Goal: Navigation & Orientation: Find specific page/section

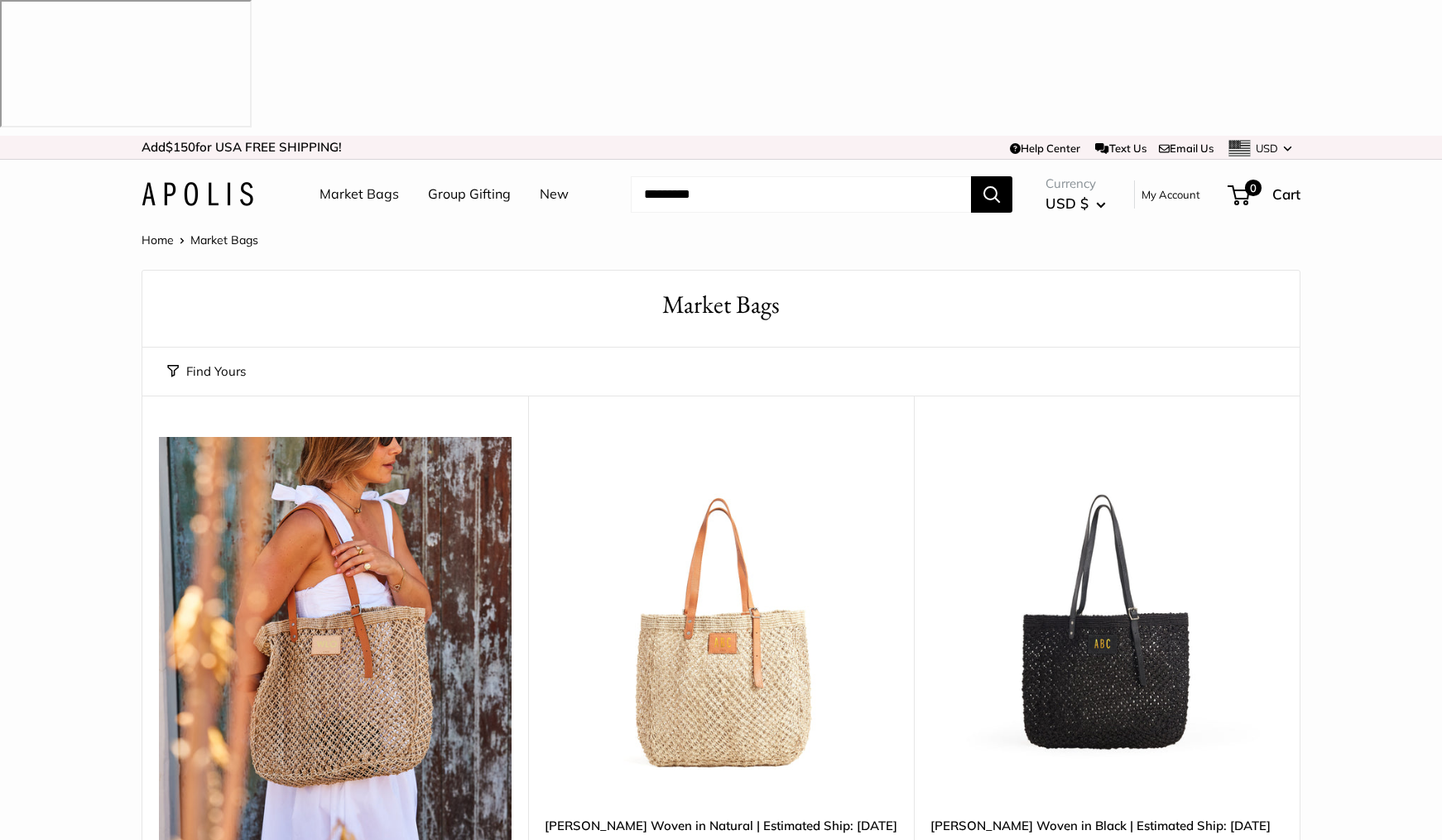
scroll to position [3, 0]
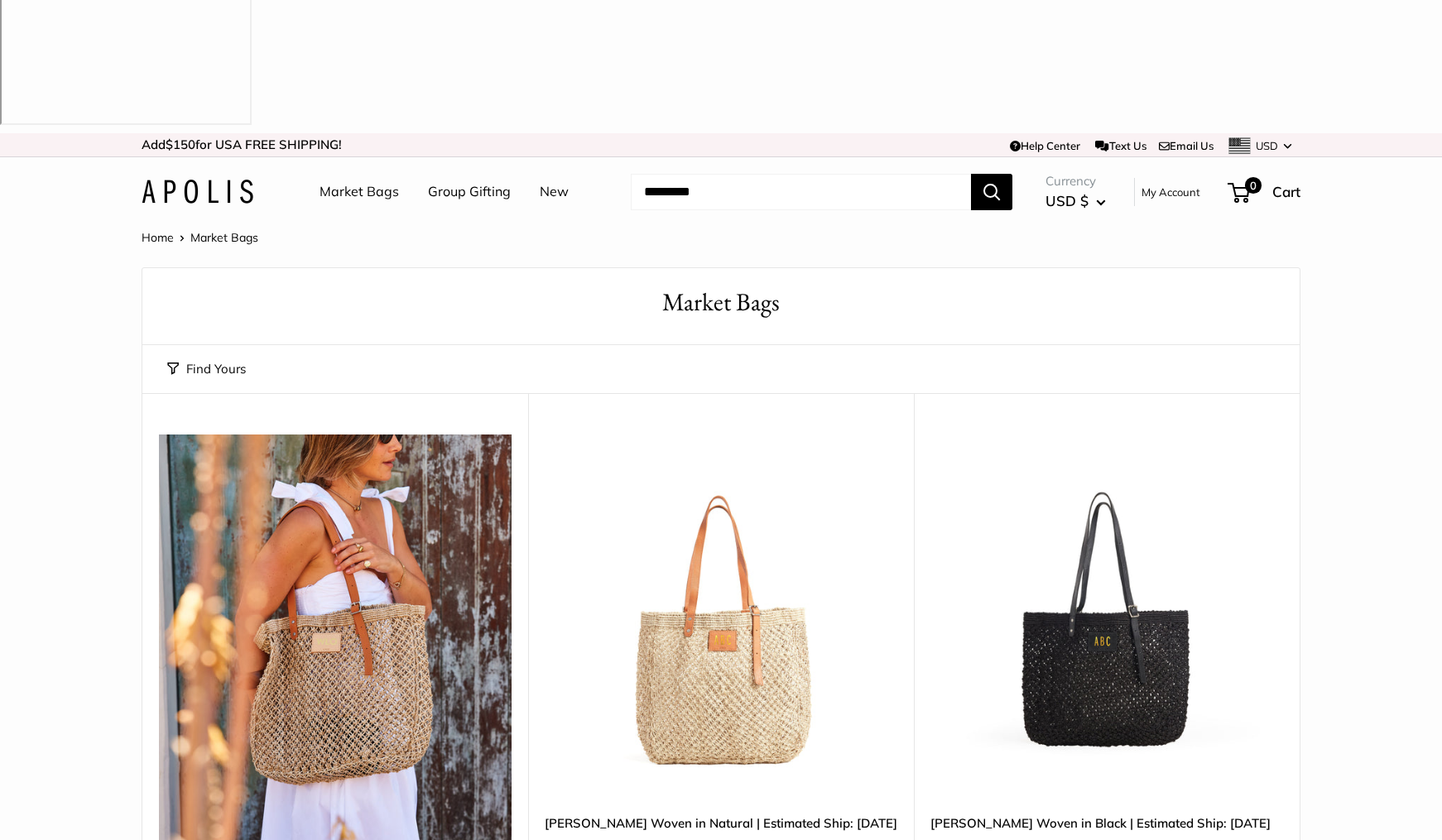
click at [191, 180] on img at bounding box center [198, 192] width 112 height 24
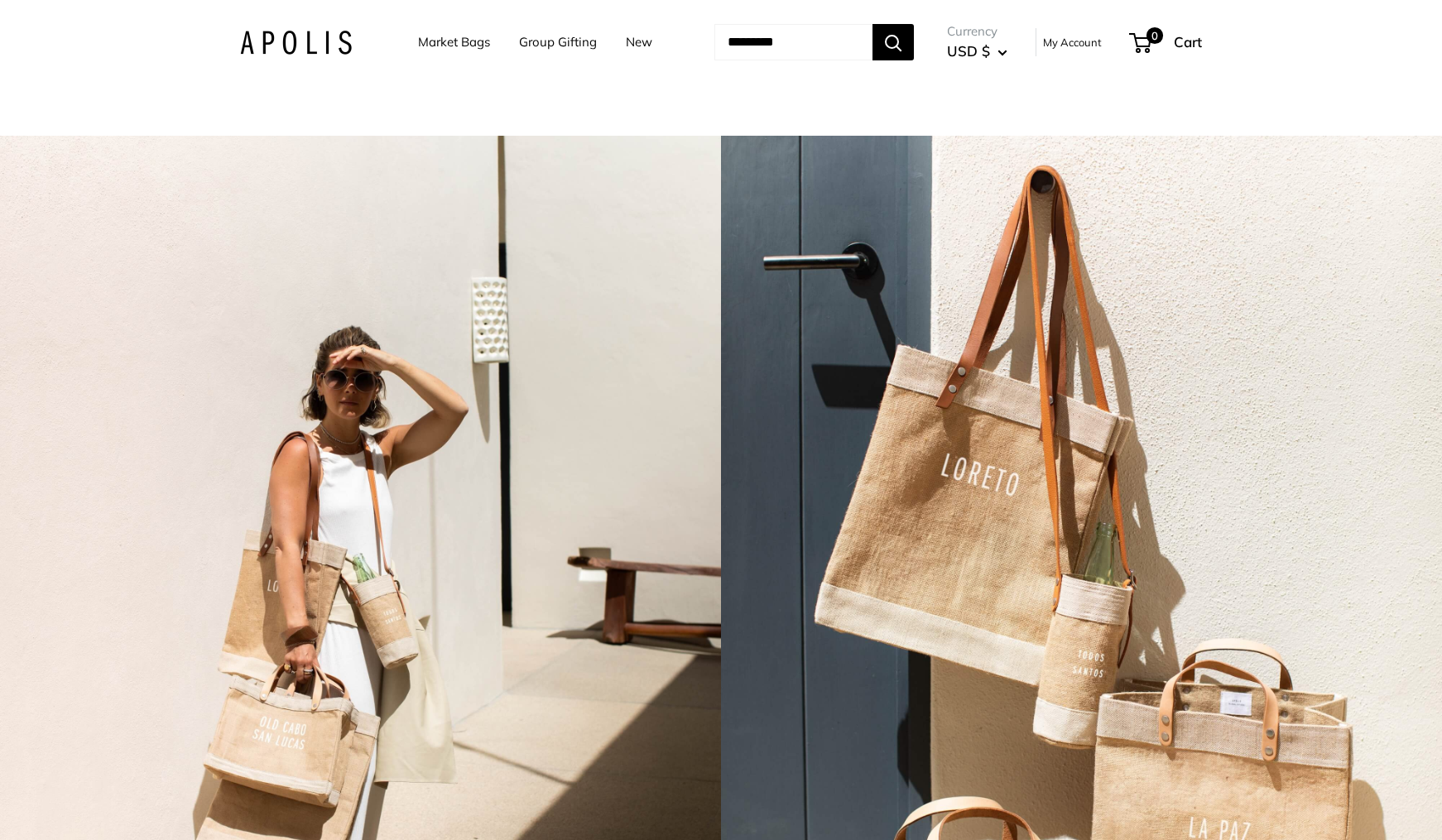
click at [444, 44] on link "Market Bags" at bounding box center [454, 42] width 72 height 23
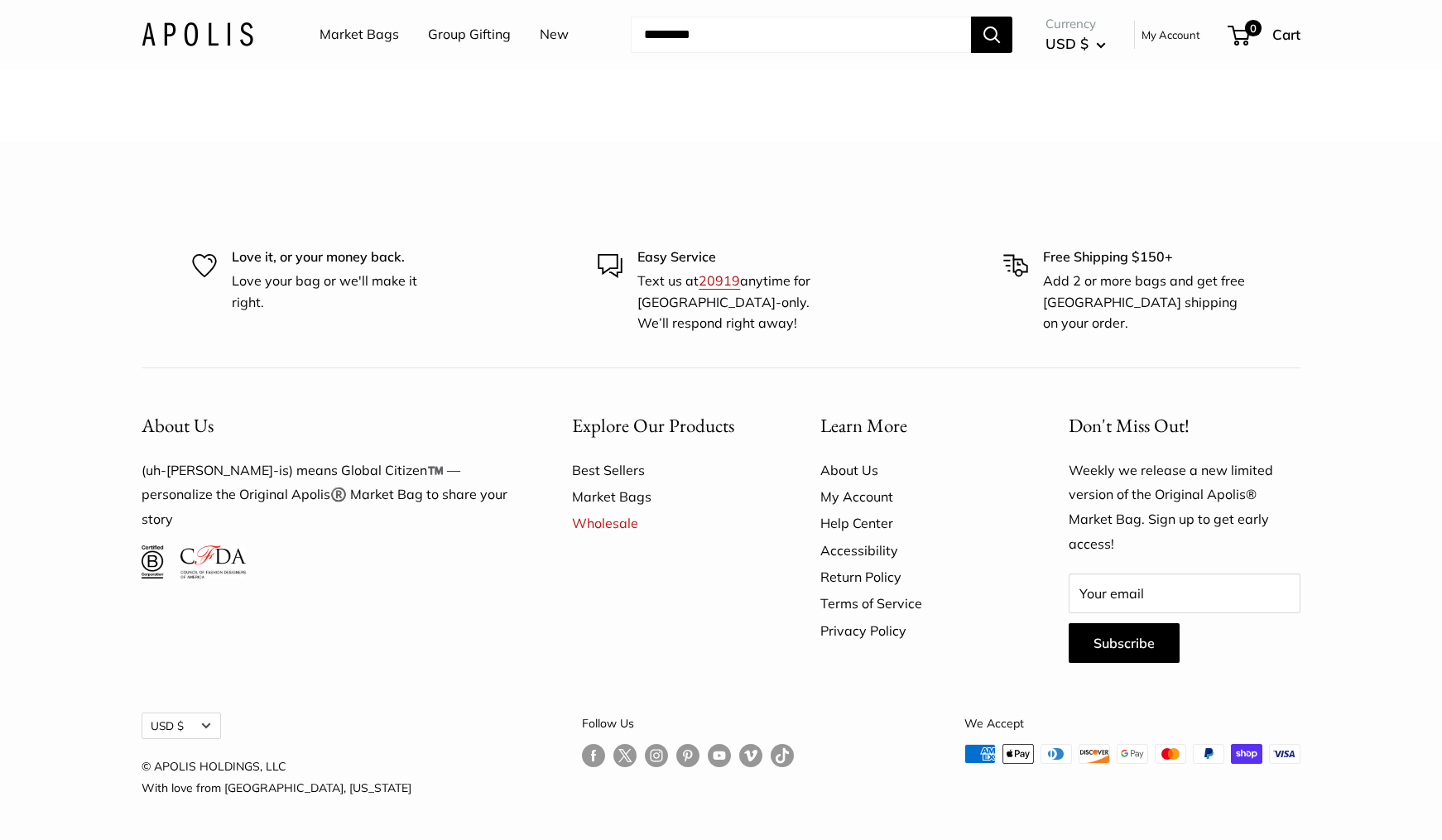
scroll to position [5498, 0]
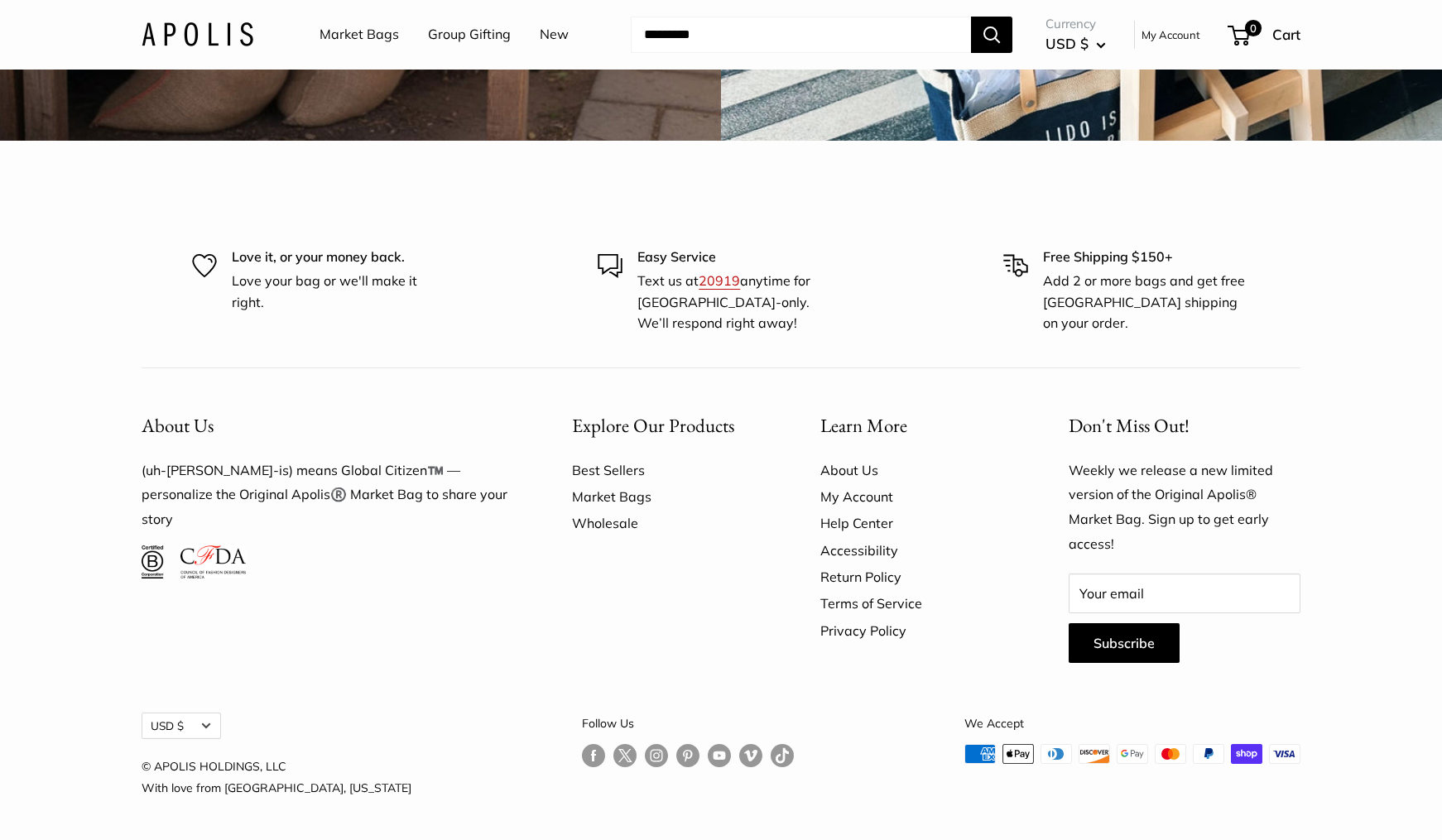
click at [600, 522] on link "Wholesale" at bounding box center [667, 522] width 191 height 26
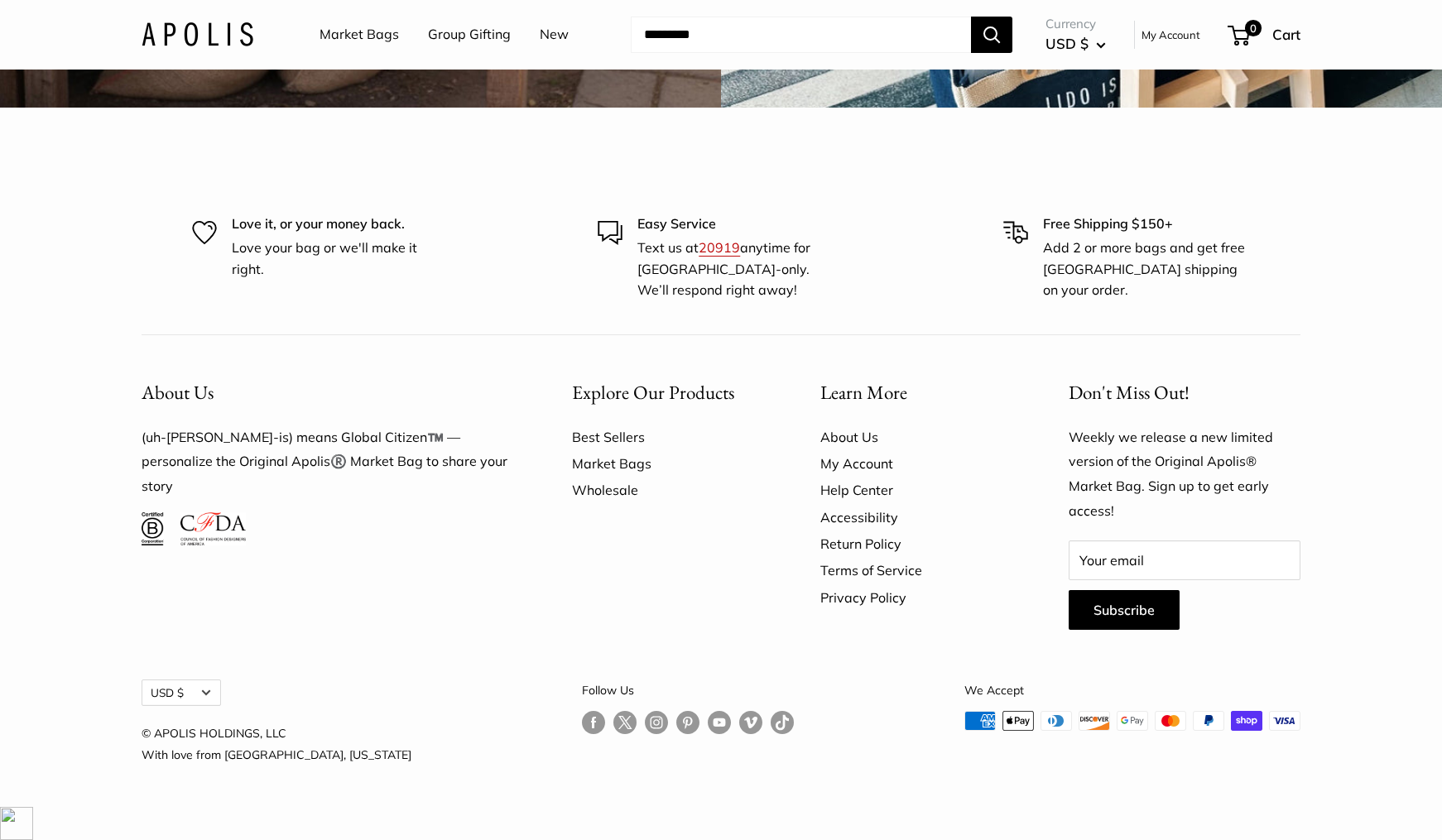
click at [596, 503] on link "Wholesale" at bounding box center [667, 489] width 191 height 26
